Goal: Task Accomplishment & Management: Manage account settings

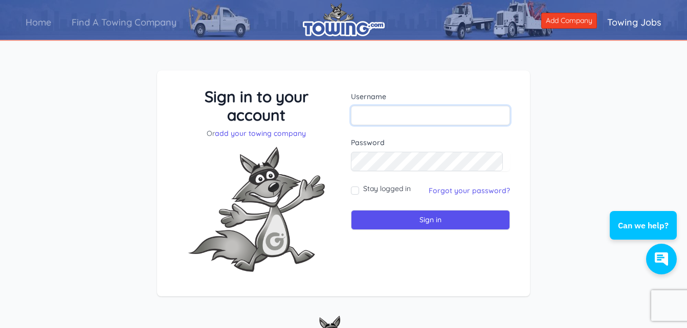
click at [436, 113] on input "text" at bounding box center [430, 115] width 159 height 19
type input "[EMAIL_ADDRESS][DOMAIN_NAME]"
click at [445, 191] on link "Forgot your password?" at bounding box center [469, 190] width 81 height 9
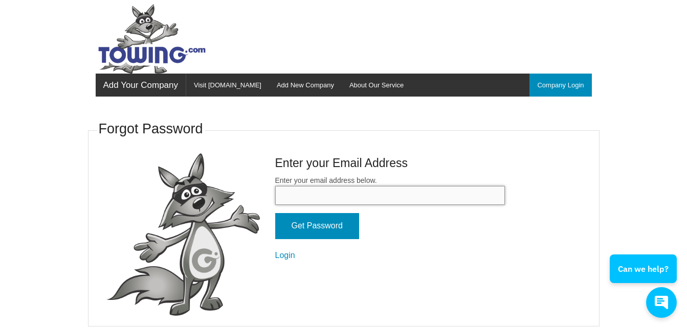
click at [410, 200] on input "Enter your email address below." at bounding box center [390, 195] width 230 height 19
type input "[EMAIL_ADDRESS][DOMAIN_NAME]"
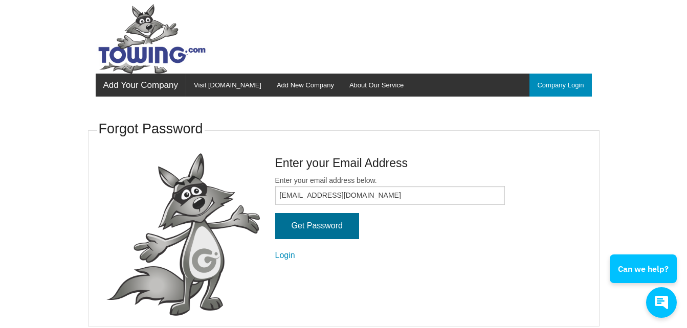
click at [325, 226] on input "Get Password" at bounding box center [317, 226] width 84 height 26
